Goal: Navigation & Orientation: Find specific page/section

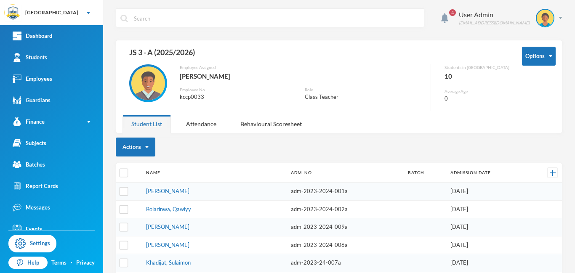
scroll to position [97, 0]
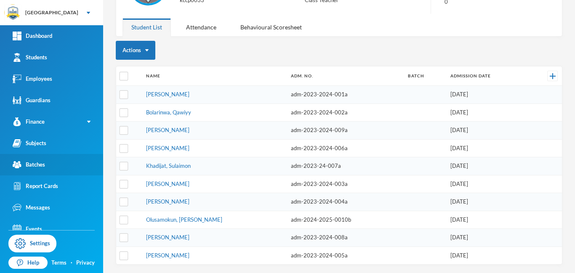
click at [42, 164] on div "Batches" at bounding box center [29, 164] width 32 height 9
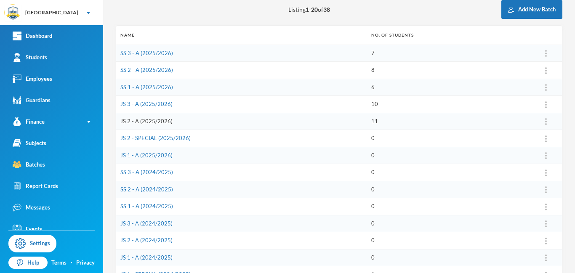
click at [145, 123] on link "JS 2 - A (2025/2026)" at bounding box center [146, 121] width 52 height 7
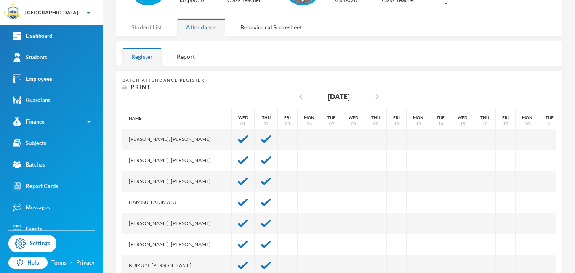
click at [143, 27] on div "Student List" at bounding box center [147, 27] width 48 height 18
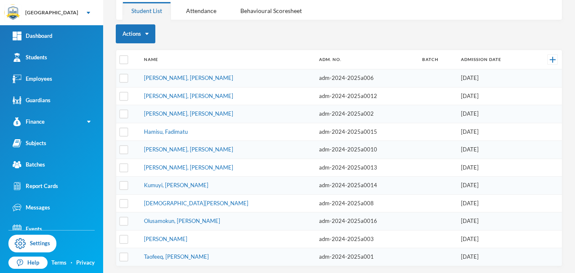
scroll to position [115, 0]
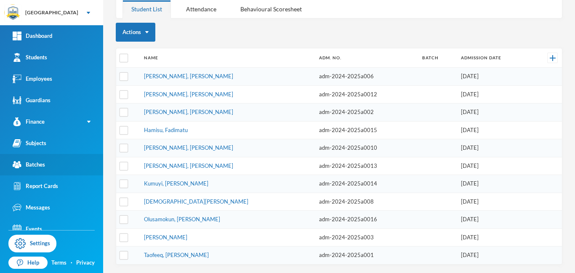
click at [36, 166] on div "Batches" at bounding box center [29, 164] width 32 height 9
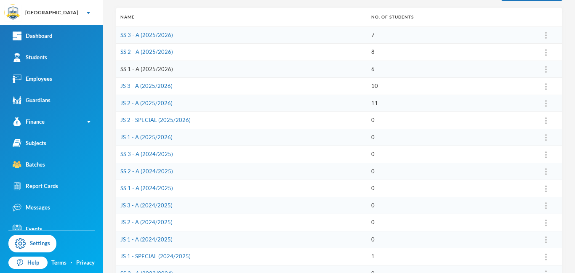
click at [141, 70] on link "SS 1 - A (2025/2026)" at bounding box center [146, 69] width 53 height 7
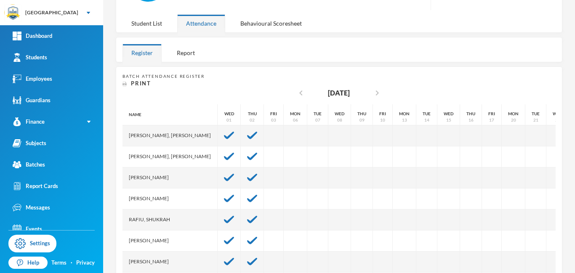
scroll to position [118, 0]
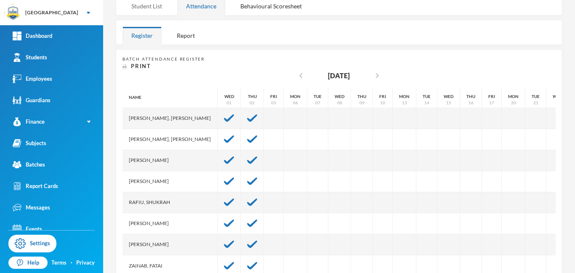
click at [140, 6] on div "Student List" at bounding box center [147, 6] width 48 height 18
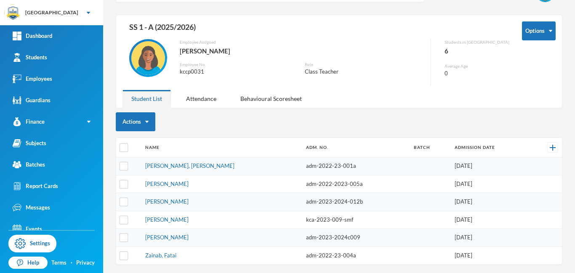
scroll to position [25, 0]
drag, startPoint x: 575, startPoint y: 124, endPoint x: 575, endPoint y: 148, distance: 23.6
click at [575, 148] on div "4 User Admin [EMAIL_ADDRESS][DOMAIN_NAME] Options SS 1 - A (2025/2026) Employee…" at bounding box center [339, 136] width 472 height 273
click at [403, 66] on div "Role" at bounding box center [365, 64] width 120 height 6
click at [575, 103] on div "4 User Admin [EMAIL_ADDRESS][DOMAIN_NAME] Options SS 1 - A (2025/2026) Employee…" at bounding box center [339, 136] width 472 height 273
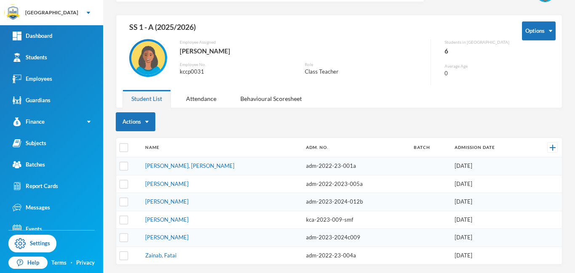
drag, startPoint x: 574, startPoint y: 165, endPoint x: 574, endPoint y: 175, distance: 10.1
click at [574, 175] on div "4 User Admin [EMAIL_ADDRESS][DOMAIN_NAME] Options SS 1 - A (2025/2026) Employee…" at bounding box center [339, 136] width 472 height 273
click at [43, 165] on div "Batches" at bounding box center [29, 164] width 32 height 9
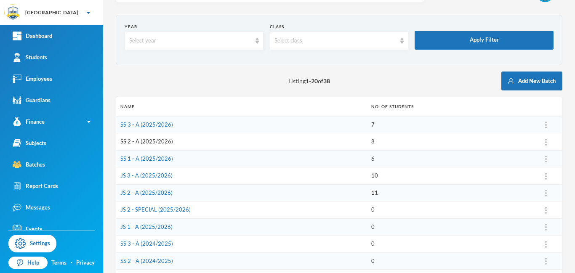
click at [155, 143] on link "SS 2 - A (2025/2026)" at bounding box center [146, 141] width 53 height 7
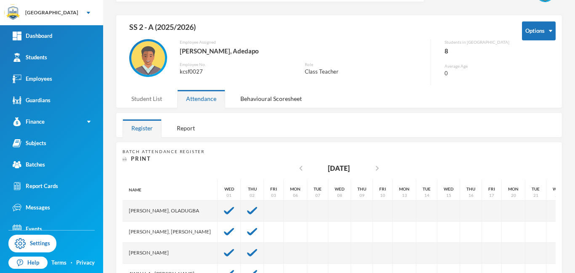
click at [150, 97] on div "Student List" at bounding box center [147, 99] width 48 height 18
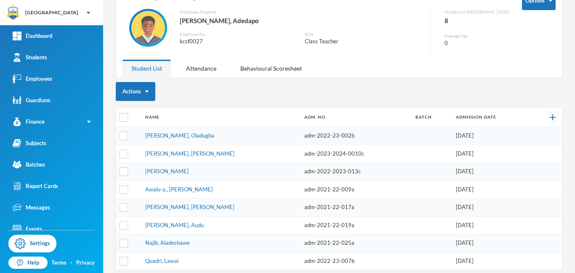
scroll to position [61, 0]
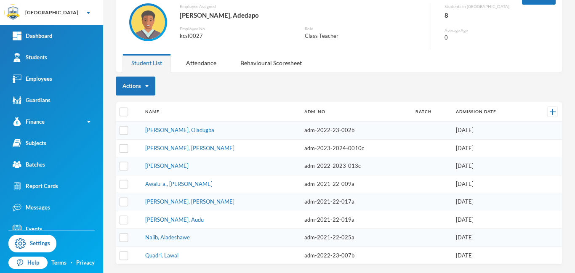
drag, startPoint x: 575, startPoint y: 101, endPoint x: 575, endPoint y: 149, distance: 47.2
click at [575, 149] on div "4 User Admin [EMAIL_ADDRESS][DOMAIN_NAME] Options SS 2 - A (2025/2026) Employee…" at bounding box center [339, 136] width 472 height 273
click at [385, 88] on div "Actions" at bounding box center [339, 86] width 447 height 19
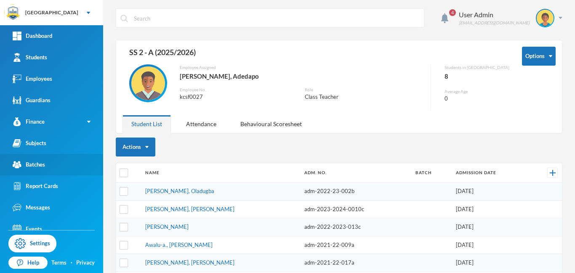
click at [41, 166] on div "Batches" at bounding box center [29, 164] width 32 height 9
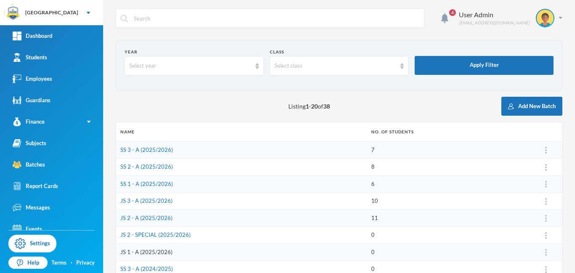
click at [136, 254] on link "JS 1 - A (2025/2026)" at bounding box center [146, 252] width 52 height 7
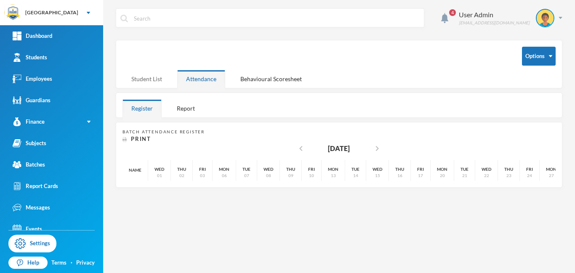
click at [142, 80] on div "Student List" at bounding box center [147, 79] width 48 height 18
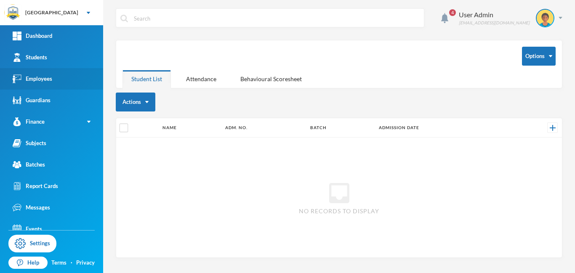
click at [50, 81] on div "Employees" at bounding box center [33, 79] width 40 height 9
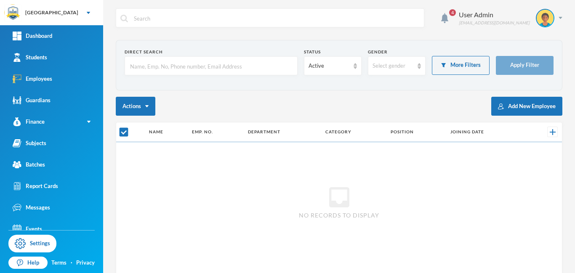
checkbox input "false"
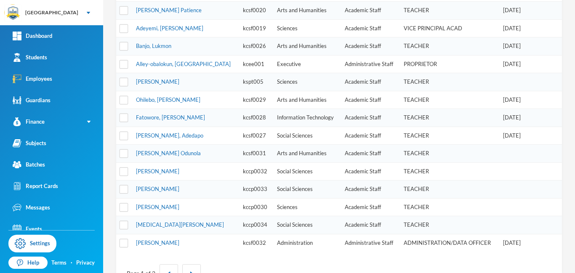
scroll to position [278, 0]
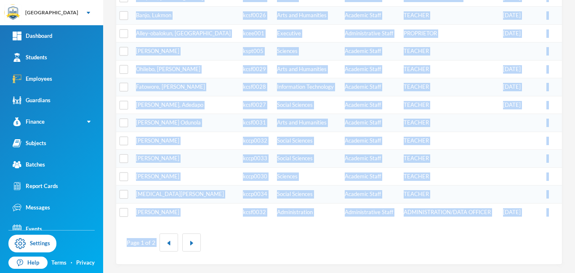
drag, startPoint x: 574, startPoint y: 87, endPoint x: 574, endPoint y: 264, distance: 176.9
click at [574, 264] on div "4 User Admin [EMAIL_ADDRESS][DOMAIN_NAME] Direct Search Status Active Gender Se…" at bounding box center [339, 136] width 472 height 273
click at [267, 246] on div "Page 1 of 2" at bounding box center [339, 242] width 433 height 31
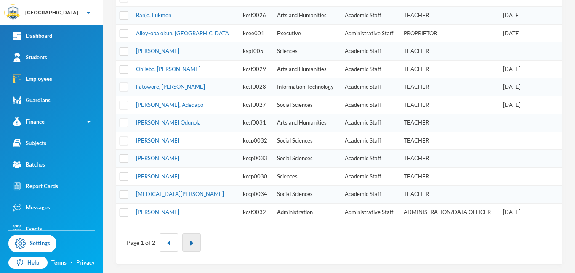
click at [193, 242] on img "button" at bounding box center [191, 243] width 5 height 5
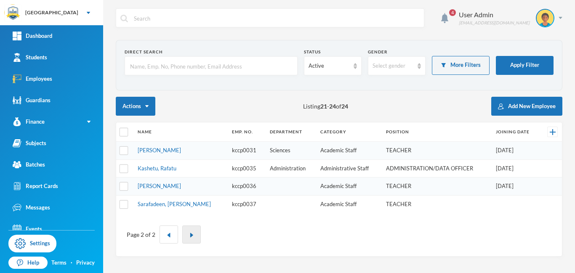
scroll to position [0, 0]
click at [168, 234] on img "button" at bounding box center [168, 235] width 5 height 5
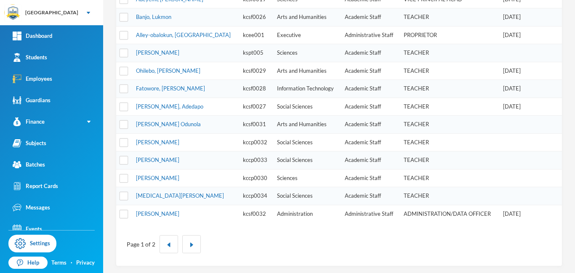
scroll to position [278, 0]
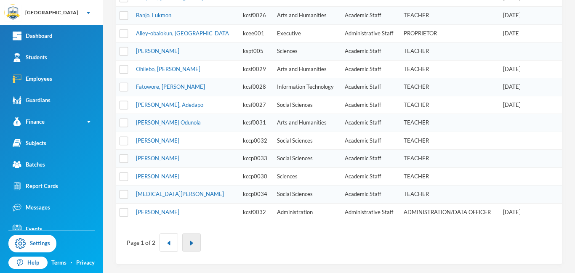
click at [193, 244] on img "button" at bounding box center [191, 243] width 5 height 5
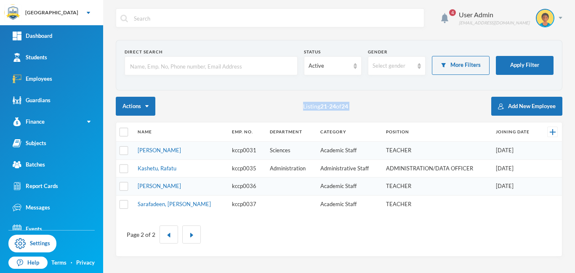
drag, startPoint x: 575, startPoint y: 61, endPoint x: 571, endPoint y: 147, distance: 85.6
click at [571, 147] on div "4 User Admin [EMAIL_ADDRESS][DOMAIN_NAME] Direct Search Status Active Gender Se…" at bounding box center [339, 136] width 472 height 273
click at [457, 253] on div "Page 2 of 2" at bounding box center [339, 234] width 446 height 43
